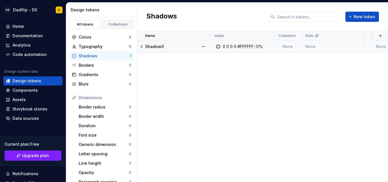
click at [164, 45] on div "Shadow0" at bounding box center [177, 47] width 65 height 6
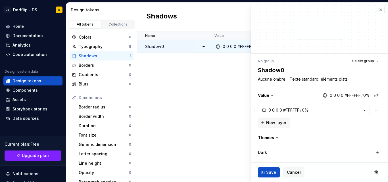
type textarea "*"
click at [299, 81] on textarea "Aucune ombre Texte standard, éléments plats" at bounding box center [318, 79] width 123 height 8
type textarea "*"
type textarea "F"
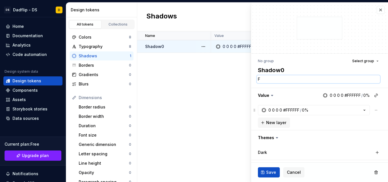
type textarea "*"
type textarea "Fl"
type textarea "*"
type textarea "Fla"
type textarea "*"
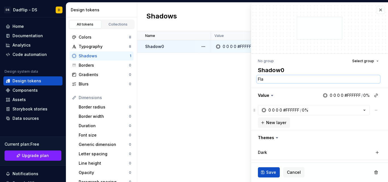
type textarea "Flat"
type textarea "*"
type textarea "Flat"
click at [263, 176] on button "Save" at bounding box center [269, 172] width 22 height 10
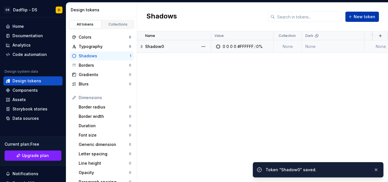
click at [358, 14] on button "New token" at bounding box center [362, 17] width 34 height 10
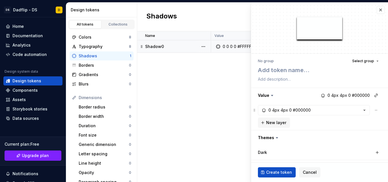
type textarea "*"
type textarea "Sh"
type textarea "*"
type textarea "Sha"
type textarea "*"
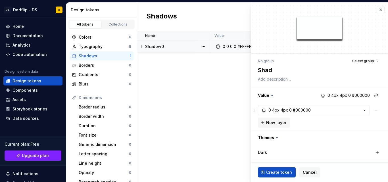
type textarea "Shado"
type textarea "*"
type textarea "Shadow"
type textarea "*"
type textarea "Shadow1"
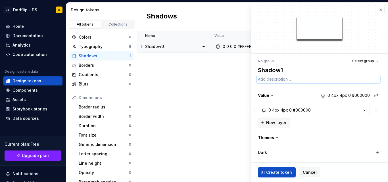
click at [294, 83] on textarea at bounding box center [318, 79] width 123 height 8
type textarea "*"
type textarea "Li"
type textarea "*"
type textarea "Lig"
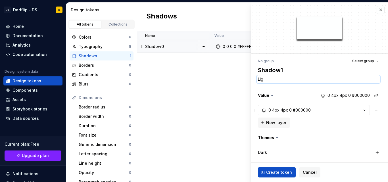
type textarea "*"
type textarea "Light"
type textarea "*"
type textarea "Light"
click at [274, 111] on div "4px" at bounding box center [275, 110] width 7 height 6
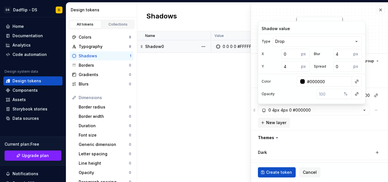
type textarea "*"
click at [327, 79] on input "#000000" at bounding box center [328, 81] width 47 height 10
type input "r"
click at [301, 79] on div at bounding box center [300, 81] width 7 height 10
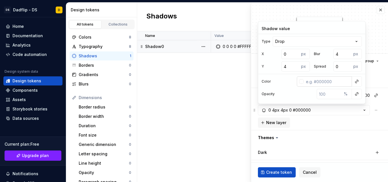
type textarea "*"
click at [301, 80] on div at bounding box center [301, 81] width 5 height 5
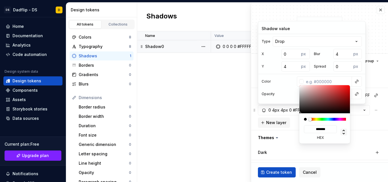
click at [342, 134] on icon at bounding box center [343, 132] width 7 height 7
type input "*"
click at [342, 134] on icon at bounding box center [343, 132] width 7 height 7
type input "**"
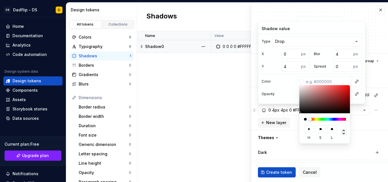
click at [342, 134] on icon at bounding box center [343, 132] width 7 height 7
type input "*"
click at [342, 134] on icon at bounding box center [343, 132] width 7 height 7
type input "**"
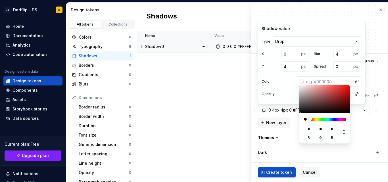
type input "**"
click at [342, 134] on icon at bounding box center [343, 132] width 7 height 7
type input "*"
click at [353, 128] on html "**********" at bounding box center [194, 91] width 388 height 182
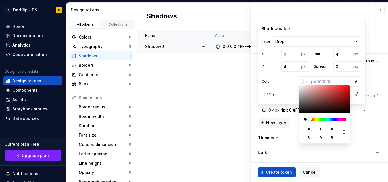
click at [294, 84] on html "**********" at bounding box center [194, 91] width 388 height 182
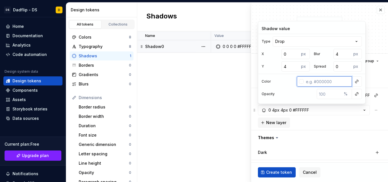
click at [314, 84] on input "text" at bounding box center [328, 81] width 48 height 10
click at [300, 83] on div at bounding box center [301, 81] width 5 height 5
type textarea "*"
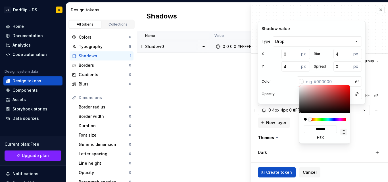
click at [343, 130] on icon at bounding box center [343, 132] width 7 height 7
type input "*"
type input "#211F1F"
type input "**"
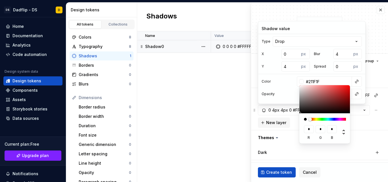
type input "**"
type textarea "*"
type input "#000000"
type input "*"
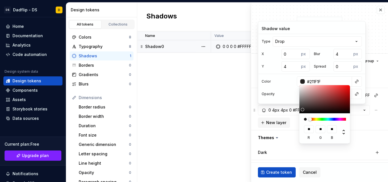
type input "*"
drag, startPoint x: 303, startPoint y: 110, endPoint x: 292, endPoint y: 120, distance: 15.5
drag, startPoint x: 292, startPoint y: 120, endPoint x: 278, endPoint y: 77, distance: 45.1
click at [278, 77] on html "**********" at bounding box center [194, 91] width 388 height 182
click at [332, 81] on html "**********" at bounding box center [194, 91] width 388 height 182
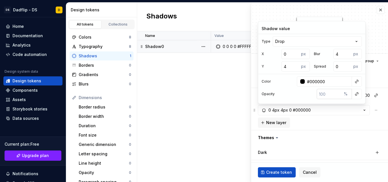
click at [335, 96] on input "number" at bounding box center [329, 94] width 25 height 10
click at [330, 95] on input "number" at bounding box center [329, 94] width 25 height 10
type textarea "*"
type input "0"
type textarea "*"
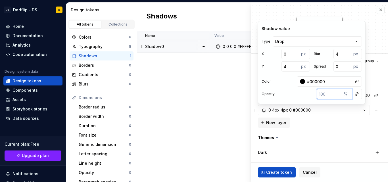
type textarea "*"
type input "5"
click at [295, 96] on div "Opacity 5 %" at bounding box center [311, 94] width 107 height 10
type textarea "*"
type input "5"
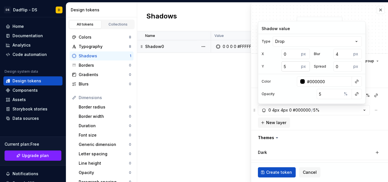
click at [296, 66] on input "5" at bounding box center [290, 66] width 18 height 10
type textarea "*"
click at [296, 66] on input "6" at bounding box center [290, 66] width 18 height 10
type input "7"
click at [296, 66] on input "7" at bounding box center [290, 66] width 18 height 10
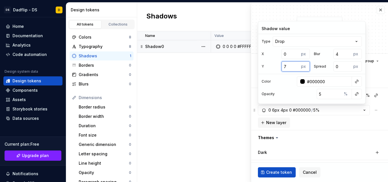
type textarea "*"
type input "6"
click at [296, 68] on input "6" at bounding box center [290, 66] width 18 height 10
type textarea "*"
click at [296, 68] on input "5" at bounding box center [290, 66] width 18 height 10
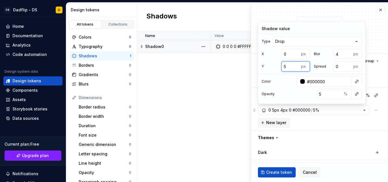
type input "4"
click at [296, 68] on input "4" at bounding box center [290, 66] width 18 height 10
type textarea "*"
type input "3"
click at [296, 68] on input "3" at bounding box center [290, 66] width 18 height 10
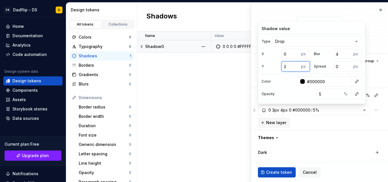
type textarea "*"
type input "2"
click at [296, 68] on input "2" at bounding box center [290, 66] width 18 height 10
type textarea "*"
type input "1"
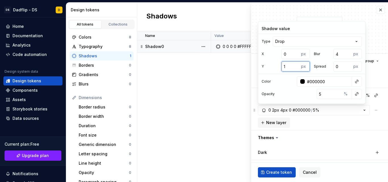
click at [296, 68] on input "1" at bounding box center [290, 66] width 18 height 10
type textarea "*"
type input "3"
click at [347, 55] on input "3" at bounding box center [342, 54] width 18 height 10
type textarea "*"
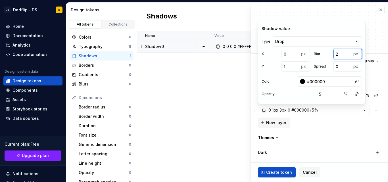
type input "2"
click at [347, 55] on input "2" at bounding box center [342, 54] width 18 height 10
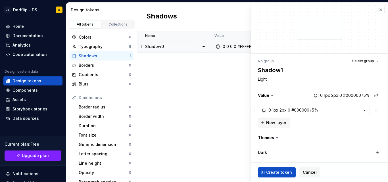
click at [342, 126] on div "0 1px 2px 0 #000000 / 5% New layer" at bounding box center [319, 116] width 123 height 23
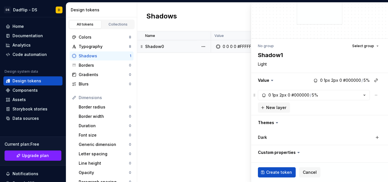
scroll to position [15, 0]
click at [273, 175] on span "Create token" at bounding box center [279, 173] width 26 height 6
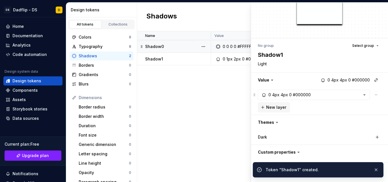
type textarea "*"
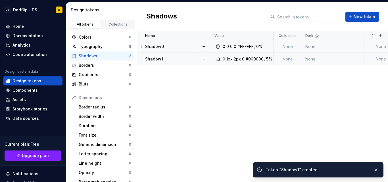
drag, startPoint x: 154, startPoint y: 57, endPoint x: 153, endPoint y: 54, distance: 3.0
click at [153, 54] on td "Shadow1" at bounding box center [174, 59] width 74 height 12
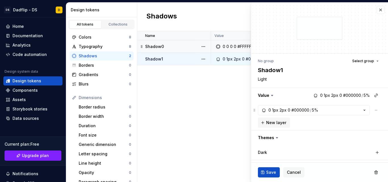
click at [160, 47] on p "Shadow0" at bounding box center [154, 47] width 19 height 6
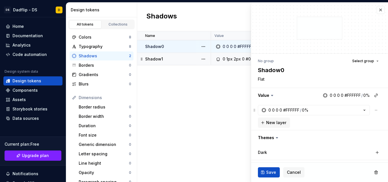
click at [161, 59] on p "Shadow1" at bounding box center [154, 59] width 18 height 6
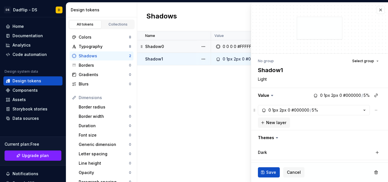
click at [187, 96] on div "Name Value Collection Dark Token set Description Last updated Shadow0 0 0 0 0 #…" at bounding box center [262, 106] width 251 height 151
click at [378, 12] on button "button" at bounding box center [381, 10] width 8 height 8
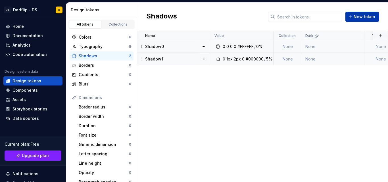
click at [364, 19] on span "New token" at bounding box center [365, 17] width 22 height 6
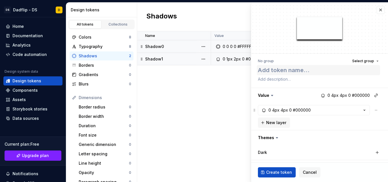
click at [297, 70] on textarea at bounding box center [318, 70] width 123 height 10
type textarea "*"
type textarea "Sh"
type textarea "*"
type textarea "Sha"
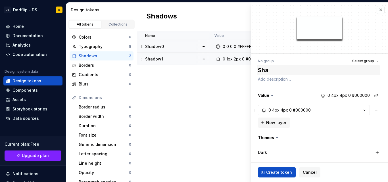
type textarea "*"
type textarea "Shad"
type textarea "*"
type textarea "Shado"
type textarea "*"
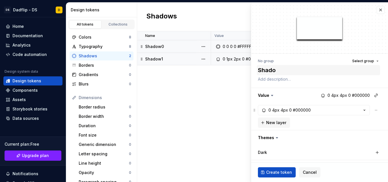
type textarea "Shadow"
type textarea "*"
type textarea "Shadow2"
click at [292, 109] on div "0 4px 4px 0 #000000" at bounding box center [289, 110] width 42 height 6
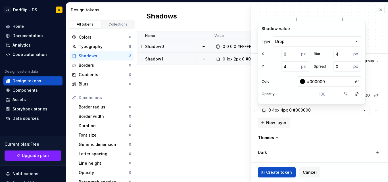
click at [328, 94] on input "number" at bounding box center [329, 94] width 25 height 10
type textarea "*"
type input "8"
click at [295, 68] on input "3" at bounding box center [290, 66] width 18 height 10
type input "2"
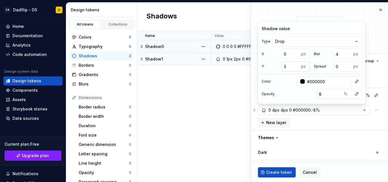
click at [295, 68] on input "2" at bounding box center [290, 66] width 18 height 10
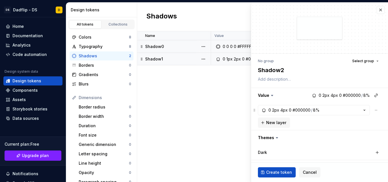
click at [329, 121] on div "0 2px 4px 0 #000000 / 8% New layer" at bounding box center [319, 116] width 123 height 23
click at [276, 175] on span "Create token" at bounding box center [279, 173] width 26 height 6
type textarea "*"
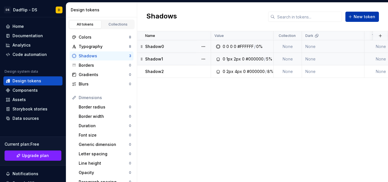
click at [359, 20] on button "New token" at bounding box center [362, 17] width 34 height 10
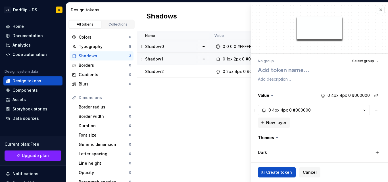
type textarea "*"
type textarea "Sh"
type textarea "*"
type textarea "Shad"
type textarea "*"
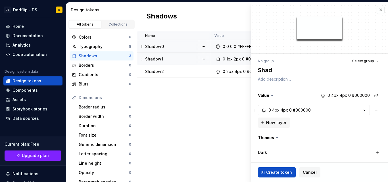
type textarea "Shado"
type textarea "*"
type textarea "Shadow3"
type textarea "*"
type textarea "Shadow3"
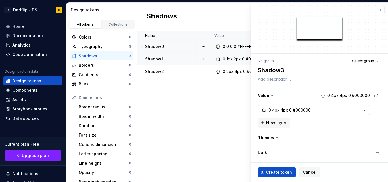
click at [312, 109] on button "0 4px 4px 0 #000000" at bounding box center [314, 110] width 112 height 10
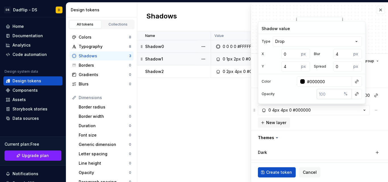
click at [332, 94] on input "number" at bounding box center [329, 94] width 25 height 10
type textarea "*"
type input "1"
type textarea "*"
type input "12"
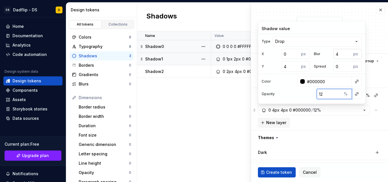
type textarea "*"
type input "3"
click at [348, 54] on input "3" at bounding box center [342, 54] width 18 height 10
type textarea "*"
click at [348, 54] on input "2" at bounding box center [342, 54] width 18 height 10
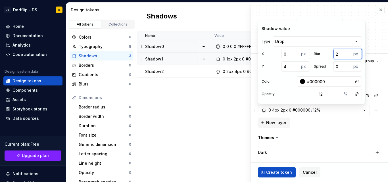
type input "3"
click at [347, 52] on input "3" at bounding box center [342, 54] width 18 height 10
type textarea "*"
click at [347, 52] on input "4" at bounding box center [342, 54] width 18 height 10
type input "5"
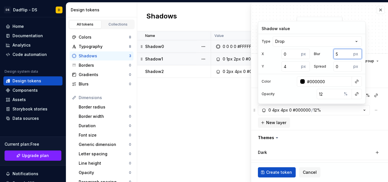
click at [347, 52] on input "5" at bounding box center [342, 54] width 18 height 10
type textarea "*"
type input "6"
click at [347, 52] on input "6" at bounding box center [342, 54] width 18 height 10
type textarea "*"
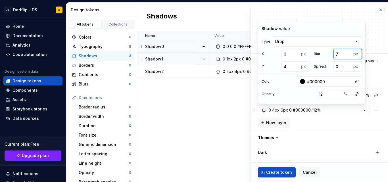
type input "7"
click at [347, 52] on input "7" at bounding box center [342, 54] width 18 height 10
type textarea "*"
type input "8"
click at [347, 52] on input "8" at bounding box center [342, 54] width 18 height 10
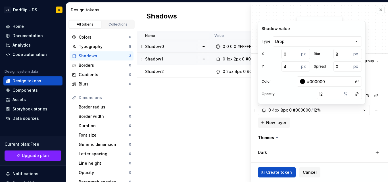
click at [316, 127] on div "0 4px 8px 0 #000000 / 12% New layer" at bounding box center [319, 116] width 123 height 23
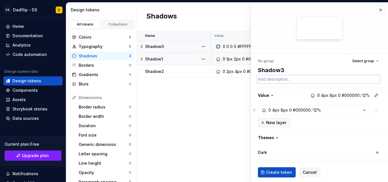
click at [295, 82] on textarea at bounding box center [318, 79] width 123 height 8
type textarea "*"
type textarea "La"
type textarea "*"
type textarea "Lar"
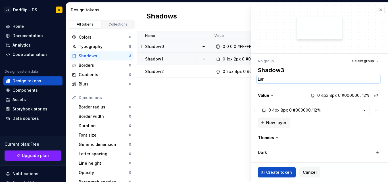
type textarea "*"
type textarea "Largez"
type textarea "*"
type textarea "Large"
click at [277, 172] on span "Create token" at bounding box center [279, 173] width 26 height 6
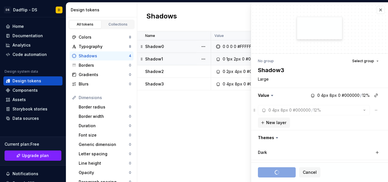
type textarea "*"
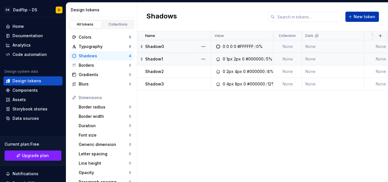
click at [351, 20] on button "New token" at bounding box center [362, 17] width 34 height 10
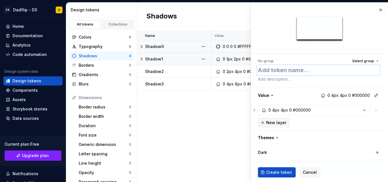
type textarea "*"
type textarea "S"
type textarea "*"
type textarea "Sh"
type textarea "*"
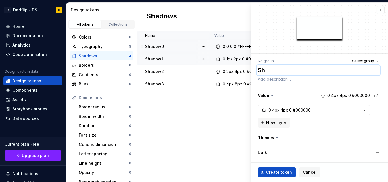
type textarea "Sha"
type textarea "*"
type textarea "Shad"
type textarea "*"
type textarea "Shado"
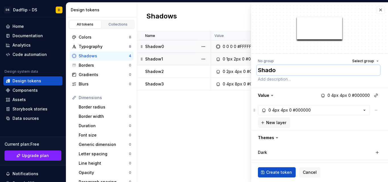
type textarea "*"
type textarea "Shadow"
type textarea "*"
type textarea "Shadow4"
click at [290, 111] on div "0" at bounding box center [290, 110] width 3 height 6
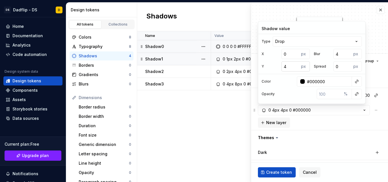
click at [289, 66] on input "4" at bounding box center [290, 66] width 18 height 10
type textarea "*"
type input "6"
click at [339, 54] on input "4" at bounding box center [342, 54] width 18 height 10
type textarea "*"
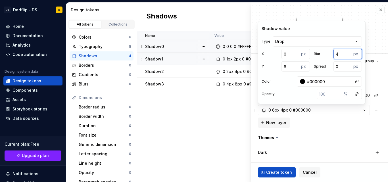
type input "1"
type textarea "*"
type input "16"
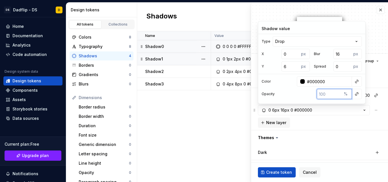
click at [331, 93] on input "number" at bounding box center [329, 94] width 25 height 10
type textarea "*"
type input "1"
type textarea "*"
type input "16"
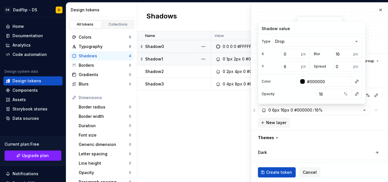
click at [331, 122] on div "0 6px 16px 0 #000000 / 16% New layer" at bounding box center [319, 116] width 123 height 23
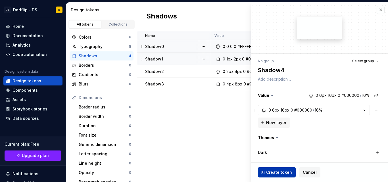
click at [278, 171] on span "Create token" at bounding box center [279, 173] width 26 height 6
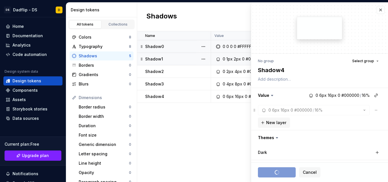
type textarea "*"
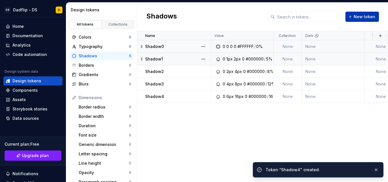
click at [353, 18] on button "New token" at bounding box center [362, 17] width 34 height 10
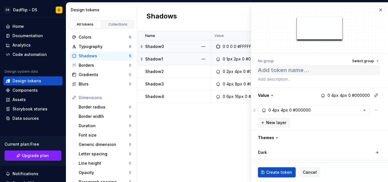
click at [308, 69] on textarea at bounding box center [318, 70] width 123 height 10
type textarea "*"
type textarea "S"
type textarea "*"
type textarea "Sha"
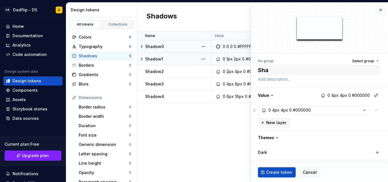
type textarea "*"
type textarea "Shad"
type textarea "*"
type textarea "Shado"
type textarea "*"
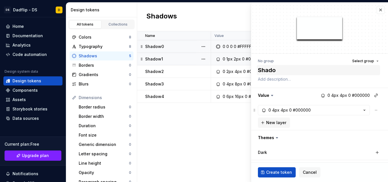
type textarea "Shadow"
type textarea "*"
type textarea "Shadow4"
type textarea "*"
type textarea "Shadow5"
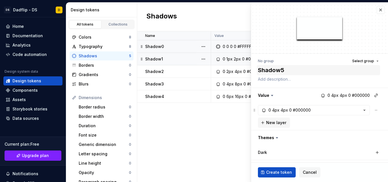
type textarea "*"
type textarea "Shadow5"
click at [277, 109] on div "4px" at bounding box center [275, 110] width 7 height 6
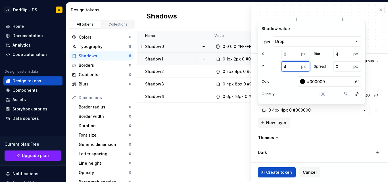
click at [286, 68] on input "4" at bounding box center [290, 66] width 18 height 10
type textarea "*"
type input "1"
type textarea "*"
type input "12"
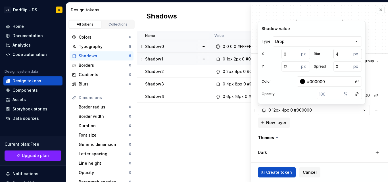
click at [337, 52] on input "4" at bounding box center [342, 54] width 18 height 10
type textarea "*"
type input "2"
type textarea "*"
type input "24"
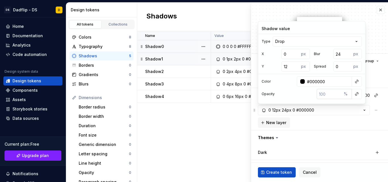
click at [322, 96] on input "number" at bounding box center [329, 94] width 25 height 10
type input "2"
type textarea "*"
type input "20"
click at [332, 128] on div "0 12px 24px 0 #000000 / 20% New layer" at bounding box center [319, 116] width 123 height 23
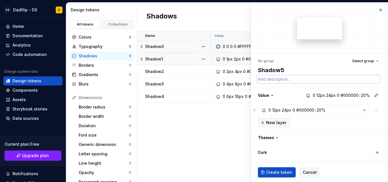
click at [276, 78] on textarea at bounding box center [318, 79] width 123 height 8
type textarea "*"
type textarea "Ex"
type textarea "*"
type textarea "Ext"
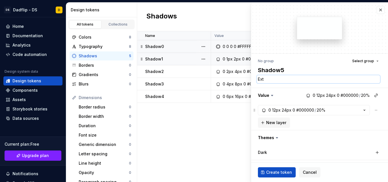
type textarea "*"
type textarea "Extr"
type textarea "*"
type textarea "Extra"
type textarea "*"
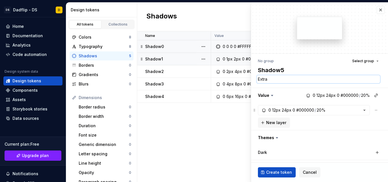
type textarea "Extra"
type textarea "*"
type textarea "Extra L"
type textarea "*"
type textarea "Extra La"
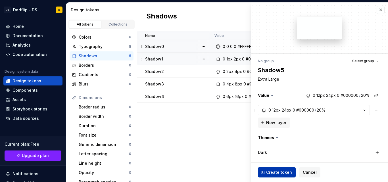
click at [265, 171] on button "Create token" at bounding box center [277, 172] width 38 height 10
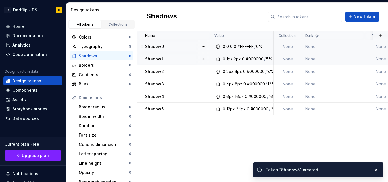
click at [223, 147] on div "Name Value Collection Dark Token set Description Last updated Shadow0 0 0 0 0 #…" at bounding box center [262, 106] width 251 height 151
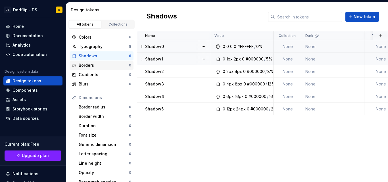
click at [105, 67] on div "Borders" at bounding box center [104, 65] width 50 height 6
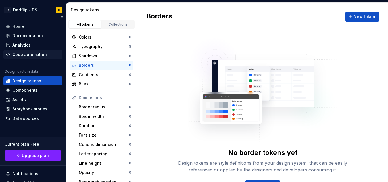
click at [37, 55] on div "Code automation" at bounding box center [29, 55] width 34 height 6
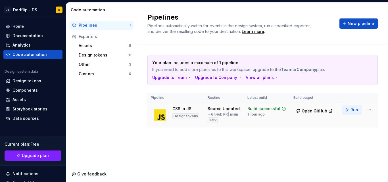
click at [348, 114] on button "Run" at bounding box center [352, 110] width 20 height 10
click at [41, 79] on div "Design tokens" at bounding box center [33, 81] width 55 height 6
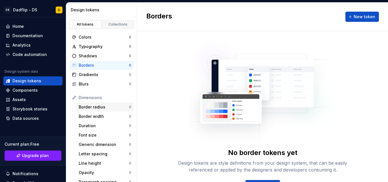
click at [104, 107] on div "Border radius" at bounding box center [104, 107] width 50 height 6
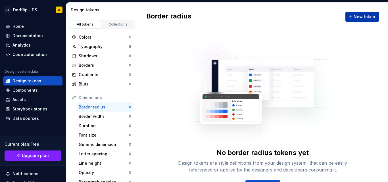
click at [350, 14] on button "New token" at bounding box center [362, 17] width 34 height 10
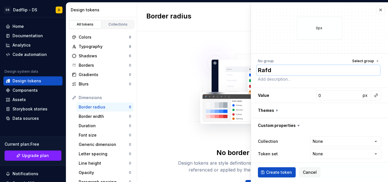
click at [277, 69] on textarea "Rafd" at bounding box center [318, 70] width 123 height 10
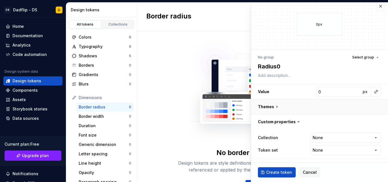
click at [277, 106] on button "button" at bounding box center [319, 106] width 137 height 15
click at [277, 106] on icon at bounding box center [277, 107] width 6 height 6
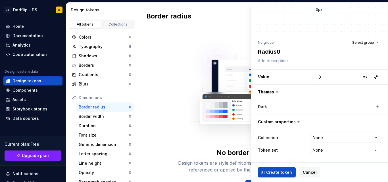
click at [276, 93] on icon at bounding box center [277, 92] width 6 height 6
click at [278, 93] on icon at bounding box center [277, 92] width 6 height 6
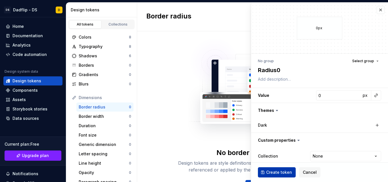
click at [276, 172] on span "Create token" at bounding box center [279, 173] width 26 height 6
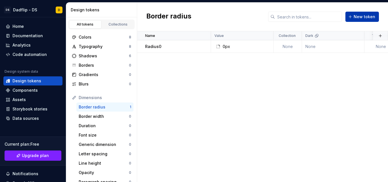
click at [356, 17] on span "New token" at bounding box center [365, 17] width 22 height 6
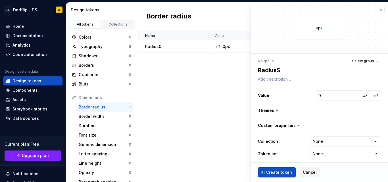
click at [272, 84] on div "**********" at bounding box center [319, 110] width 137 height 112
click at [272, 81] on textarea at bounding box center [318, 79] width 123 height 8
click at [280, 80] on textarea at bounding box center [318, 79] width 123 height 8
paste textarea "Interfaces strictes, tableaux"
click at [280, 72] on textarea "RadiusS" at bounding box center [318, 70] width 123 height 10
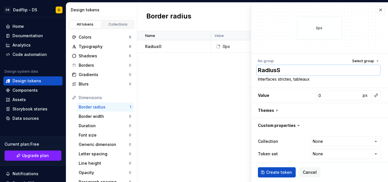
click at [280, 72] on textarea "RadiusS" at bounding box center [318, 70] width 123 height 10
click at [300, 76] on textarea "Interfaces strictes, tableaux" at bounding box center [318, 79] width 123 height 8
click at [310, 79] on textarea "Text fields, icons" at bounding box center [318, 79] width 123 height 8
click at [312, 68] on textarea "RadiusS" at bounding box center [318, 70] width 123 height 10
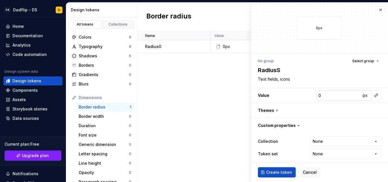
click at [328, 99] on input "0" at bounding box center [338, 95] width 45 height 10
click at [353, 94] on input "1" at bounding box center [338, 95] width 45 height 10
click at [353, 94] on input "2" at bounding box center [338, 95] width 45 height 10
click at [353, 94] on input "3" at bounding box center [338, 95] width 45 height 10
click at [353, 94] on input "4" at bounding box center [338, 95] width 45 height 10
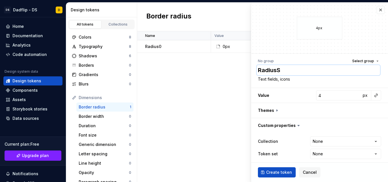
click at [277, 72] on textarea "RadiusS" at bounding box center [318, 70] width 123 height 10
click at [281, 72] on textarea "RadiusS" at bounding box center [318, 70] width 123 height 10
click at [274, 170] on span "Create token" at bounding box center [279, 173] width 26 height 6
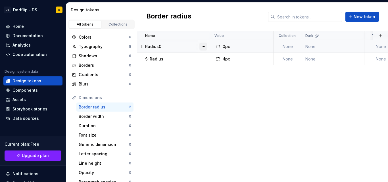
click at [204, 47] on button "button" at bounding box center [203, 47] width 8 height 8
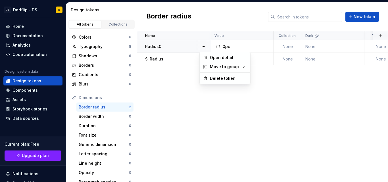
click at [178, 47] on html "DS Dadflip - DS D Home Documentation Analytics Code automation Design system da…" at bounding box center [194, 91] width 388 height 182
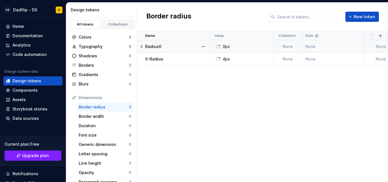
click at [166, 47] on div "Radius0" at bounding box center [177, 47] width 65 height 6
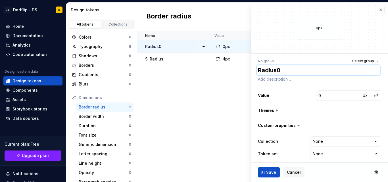
click at [302, 71] on textarea "Radius0" at bounding box center [318, 70] width 123 height 10
click at [259, 71] on textarea "Radius" at bounding box center [318, 70] width 123 height 10
click at [271, 175] on span "Save" at bounding box center [271, 173] width 10 height 6
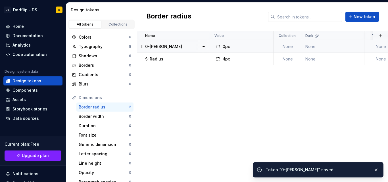
click at [196, 100] on div "Name Value Collection Dark Token set Description Last updated 0-Radius 0px None…" at bounding box center [262, 106] width 251 height 151
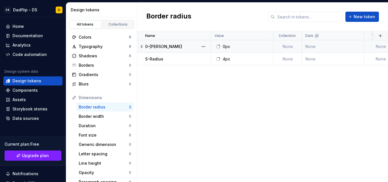
click at [178, 51] on td "0-[PERSON_NAME]" at bounding box center [174, 46] width 74 height 12
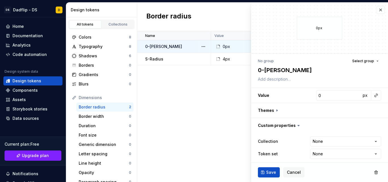
click at [220, 113] on div "Name Value Collection Dark Token set Description Last updated 0-Radius 0px None…" at bounding box center [262, 106] width 251 height 151
click at [379, 12] on button "button" at bounding box center [381, 10] width 8 height 8
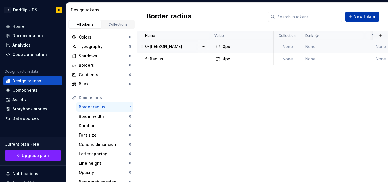
click at [357, 14] on span "New token" at bounding box center [365, 17] width 22 height 6
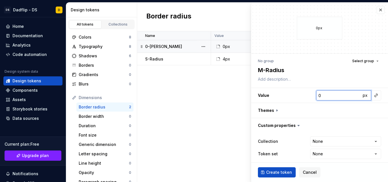
click at [324, 95] on input "0" at bounding box center [338, 95] width 45 height 10
click at [292, 77] on textarea at bounding box center [318, 79] width 123 height 8
click at [275, 170] on span "Create token" at bounding box center [279, 173] width 26 height 6
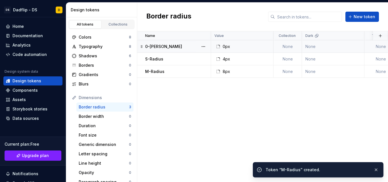
drag, startPoint x: 233, startPoint y: 141, endPoint x: 196, endPoint y: 122, distance: 41.8
click at [196, 122] on div "Name Value Collection Dark Token set Description Last updated 0-Radius 0px None…" at bounding box center [262, 106] width 251 height 151
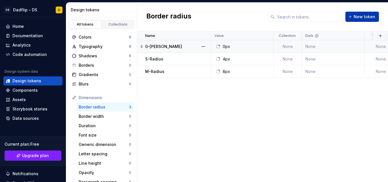
click at [363, 17] on span "New token" at bounding box center [365, 17] width 22 height 6
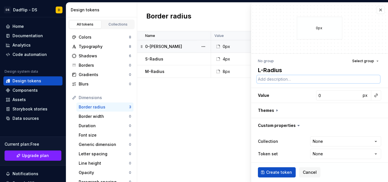
click at [268, 81] on textarea at bounding box center [318, 79] width 123 height 8
click at [268, 87] on div "**********" at bounding box center [319, 110] width 137 height 112
click at [274, 80] on textarea "Cards" at bounding box center [318, 79] width 123 height 8
click at [352, 95] on input "1" at bounding box center [338, 95] width 45 height 10
click at [352, 95] on input "2" at bounding box center [338, 95] width 45 height 10
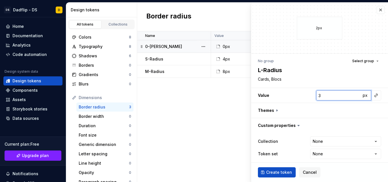
click at [352, 95] on input "3" at bounding box center [338, 95] width 45 height 10
click at [352, 95] on input "4" at bounding box center [338, 95] width 45 height 10
click at [352, 95] on input "5" at bounding box center [338, 95] width 45 height 10
click at [352, 94] on input "6" at bounding box center [338, 95] width 45 height 10
click at [352, 94] on input "7" at bounding box center [338, 95] width 45 height 10
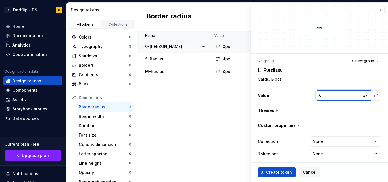
click at [352, 94] on input "8" at bounding box center [338, 95] width 45 height 10
click at [352, 94] on input "9" at bounding box center [338, 95] width 45 height 10
click at [352, 94] on input "10" at bounding box center [338, 95] width 45 height 10
click at [352, 94] on input "11" at bounding box center [338, 95] width 45 height 10
click at [352, 94] on input "12" at bounding box center [338, 95] width 45 height 10
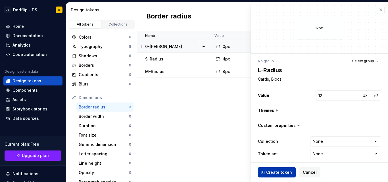
click at [277, 172] on span "Create token" at bounding box center [279, 173] width 26 height 6
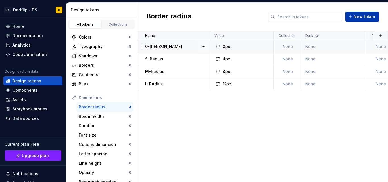
click at [353, 19] on button "New token" at bounding box center [362, 17] width 34 height 10
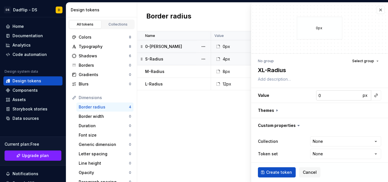
click at [334, 93] on input "0" at bounding box center [338, 95] width 45 height 10
click at [280, 171] on span "Create token" at bounding box center [279, 173] width 26 height 6
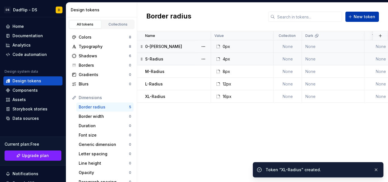
click at [355, 21] on button "New token" at bounding box center [362, 17] width 34 height 10
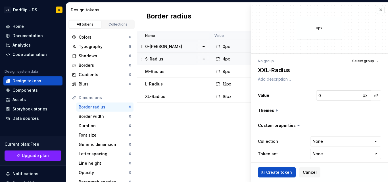
click at [332, 95] on input "0" at bounding box center [338, 95] width 45 height 10
click at [285, 171] on span "Create token" at bounding box center [279, 173] width 26 height 6
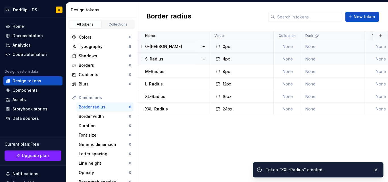
click at [224, 139] on div "Name Value Collection Dark Token set Description Last updated 0-Radius 0px None…" at bounding box center [262, 106] width 251 height 151
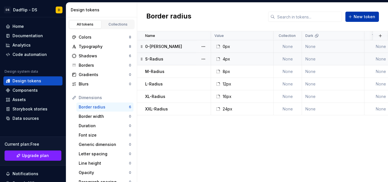
click at [366, 15] on span "New token" at bounding box center [365, 17] width 22 height 6
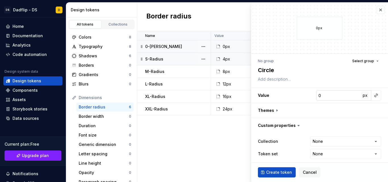
click at [363, 95] on span "px" at bounding box center [365, 95] width 5 height 5
click at [362, 95] on span "rem" at bounding box center [365, 95] width 7 height 5
click at [335, 96] on input "0" at bounding box center [338, 95] width 45 height 10
click at [353, 95] on input "51" at bounding box center [338, 95] width 45 height 10
click at [353, 95] on input "52" at bounding box center [338, 95] width 45 height 10
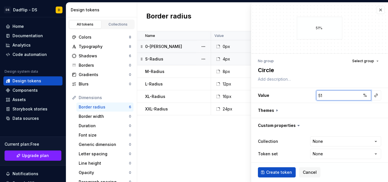
click at [352, 98] on input "51" at bounding box center [338, 95] width 45 height 10
click at [352, 98] on input "50" at bounding box center [338, 95] width 45 height 10
click at [363, 97] on span "%" at bounding box center [365, 95] width 4 height 5
click at [337, 92] on input "50" at bounding box center [338, 95] width 45 height 10
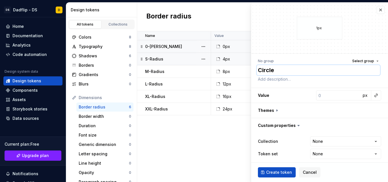
click at [291, 72] on textarea "Circle" at bounding box center [318, 70] width 123 height 10
click at [316, 96] on input "number" at bounding box center [338, 95] width 45 height 10
click at [278, 69] on textarea "Pill" at bounding box center [318, 70] width 123 height 10
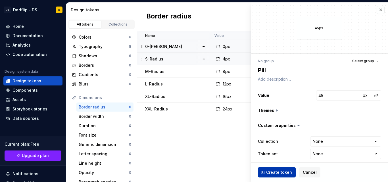
click at [266, 173] on button "Create token" at bounding box center [277, 172] width 38 height 10
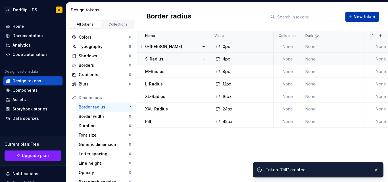
click at [354, 18] on button "New token" at bounding box center [362, 17] width 34 height 10
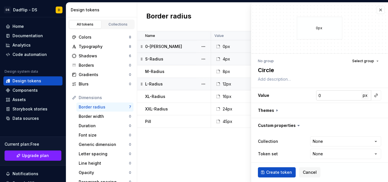
click at [362, 98] on button "px" at bounding box center [365, 95] width 8 height 8
click at [341, 97] on input "0" at bounding box center [338, 95] width 45 height 10
click at [278, 172] on span "Create token" at bounding box center [279, 173] width 26 height 6
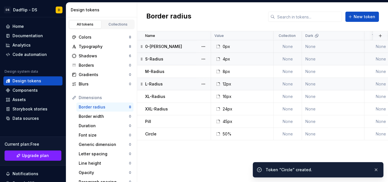
click at [225, 162] on div "Name Value Collection Dark Token set Description Last updated 0-Radius 0px None…" at bounding box center [262, 106] width 251 height 151
